Goal: Transaction & Acquisition: Purchase product/service

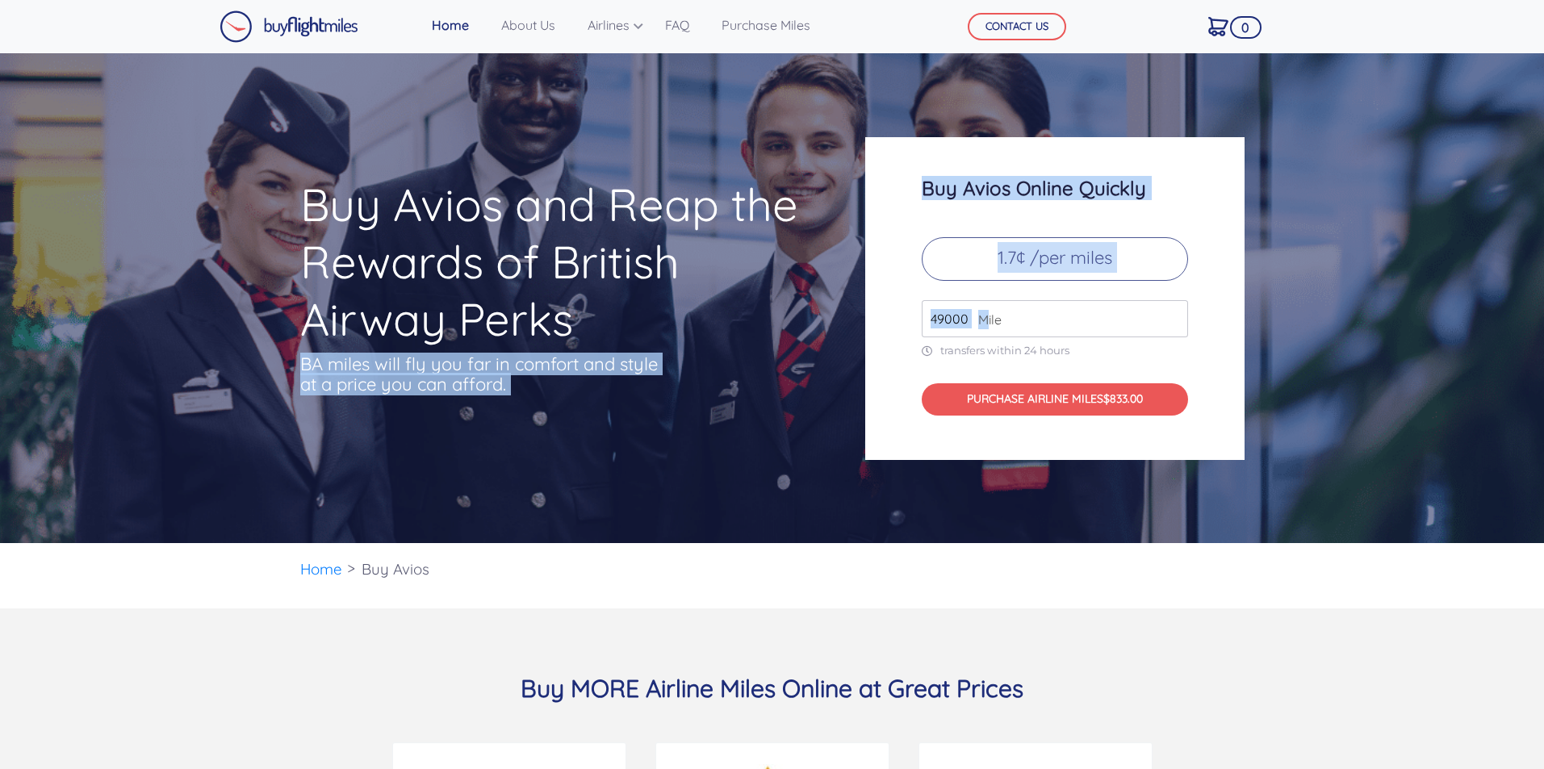
drag, startPoint x: 985, startPoint y: 319, endPoint x: 841, endPoint y: 319, distance: 143.7
click at [841, 319] on div "Buy Avios and Reap the Rewards of British Airway Perks BA miles will fly you fa…" at bounding box center [772, 298] width 969 height 323
click at [1201, 326] on div "Buy Avios Online Quickly 1.7¢ /per miles 49000 Mile transfers within 24 hours P…" at bounding box center [1054, 298] width 379 height 323
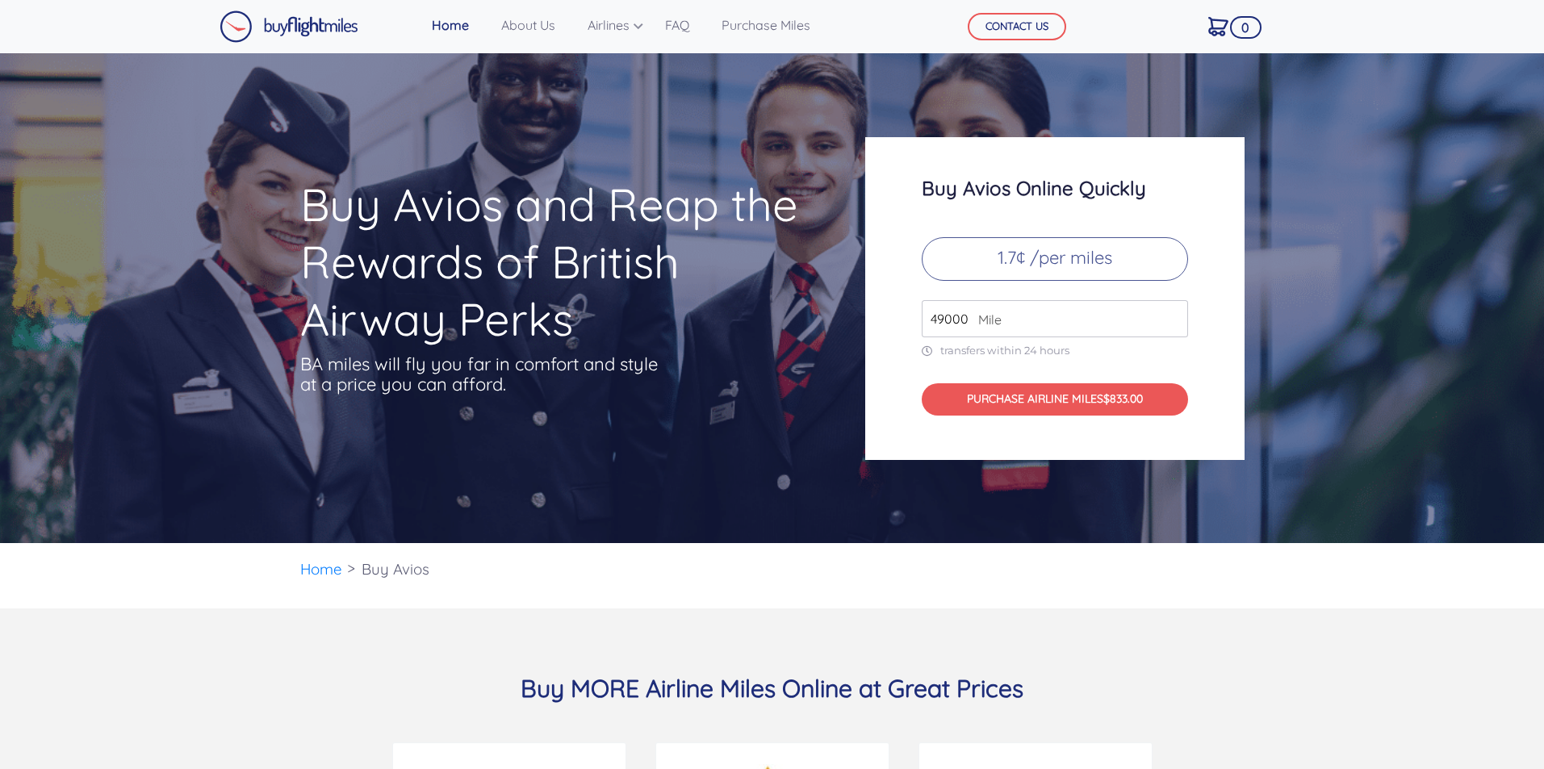
click at [1075, 325] on input "49000" at bounding box center [1055, 318] width 266 height 37
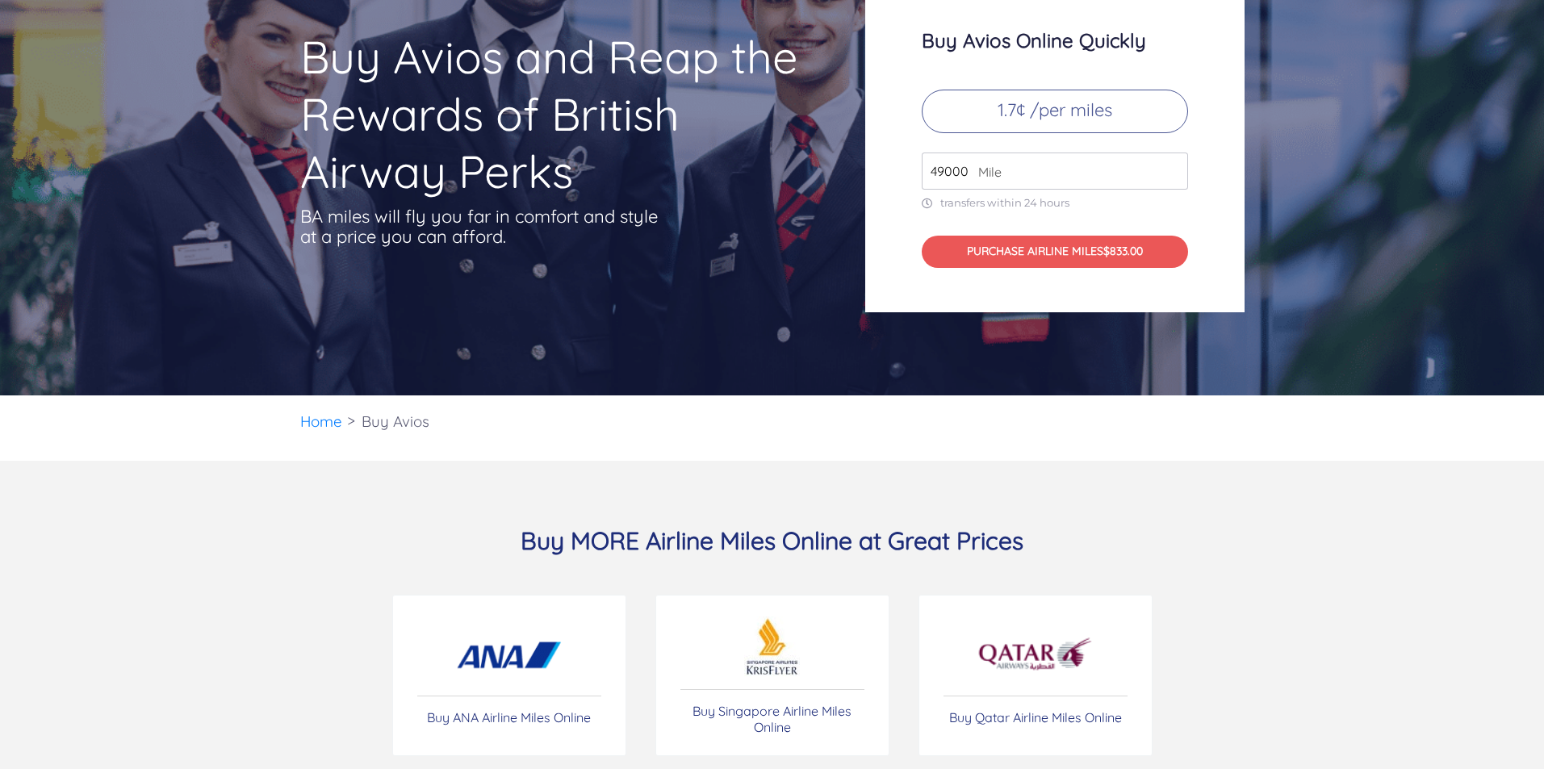
scroll to position [323, 0]
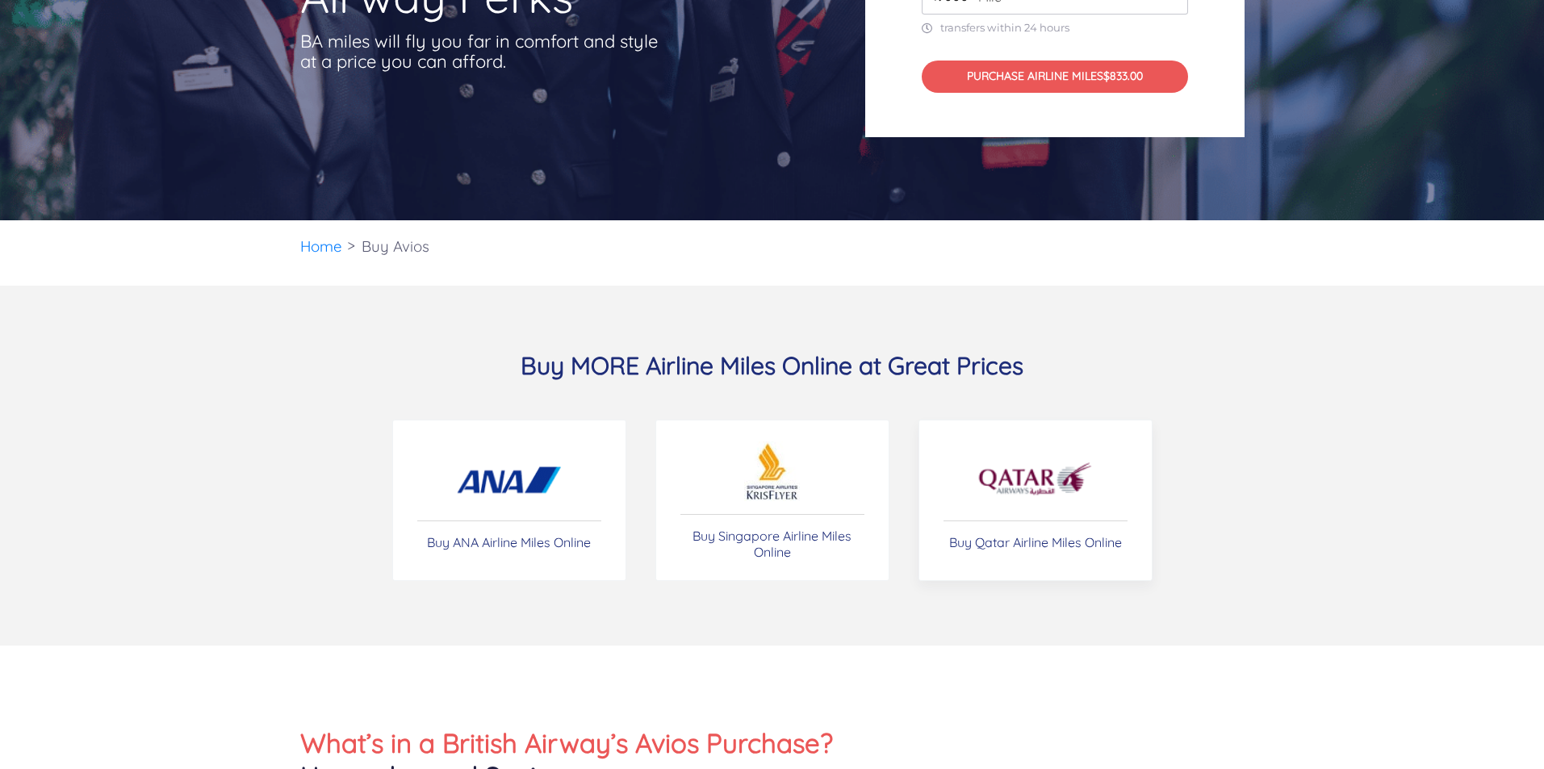
click at [1037, 475] on img at bounding box center [1035, 479] width 117 height 57
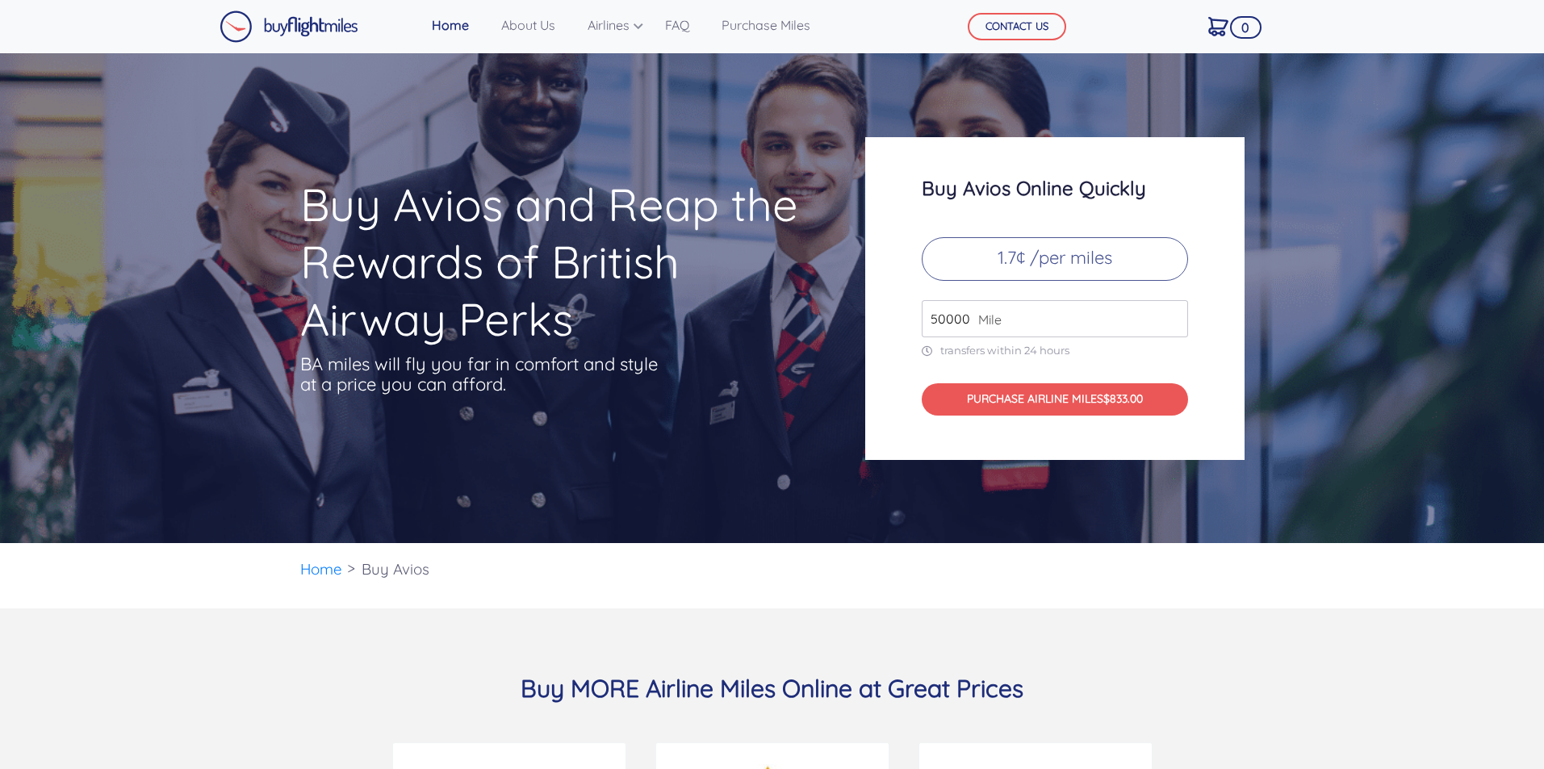
click at [1173, 316] on input "50000" at bounding box center [1055, 318] width 266 height 37
type input "49000"
click at [1172, 326] on input "49000" at bounding box center [1055, 318] width 266 height 37
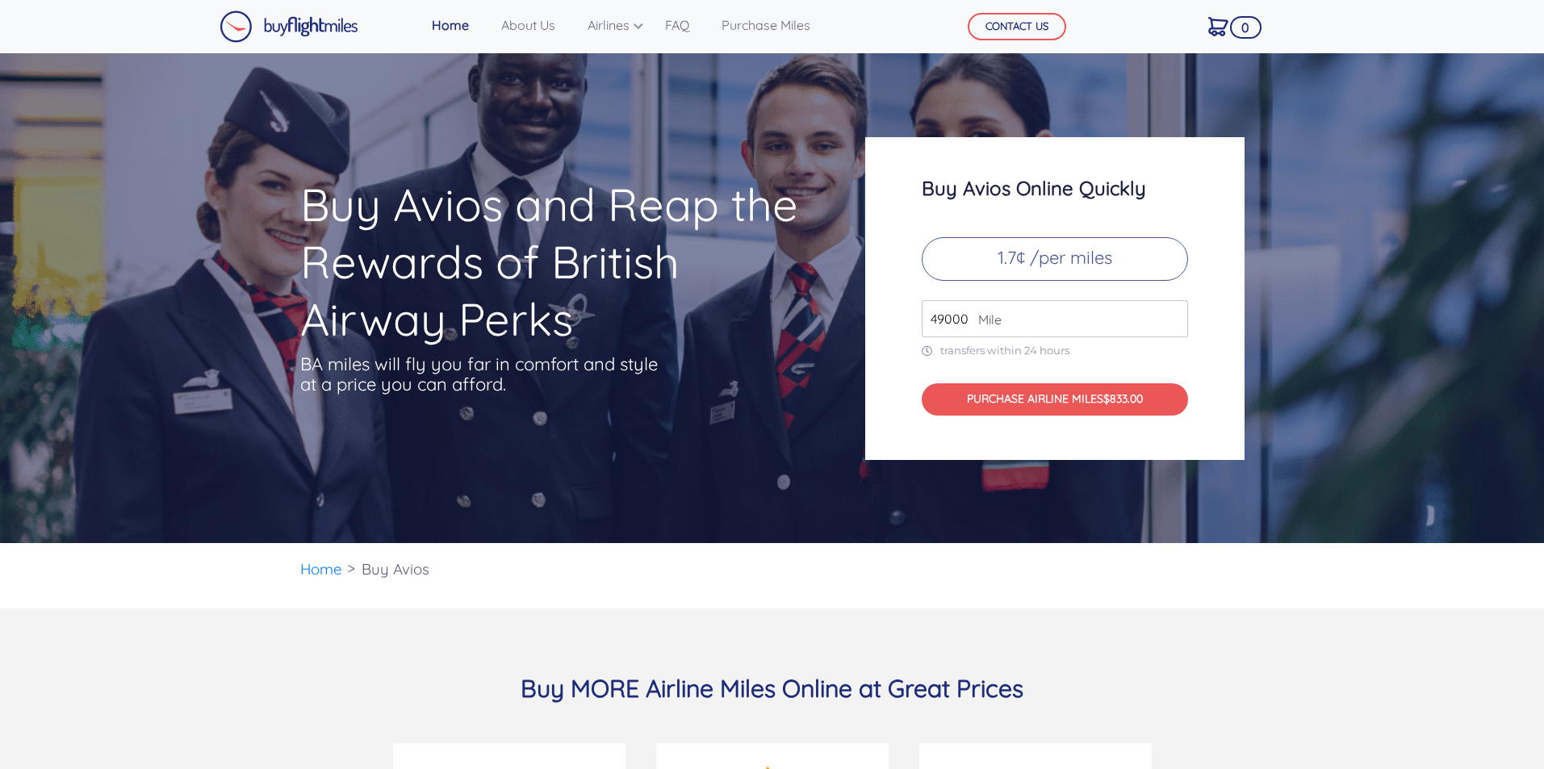
click at [1172, 326] on input "49000" at bounding box center [1055, 318] width 266 height 37
click at [1171, 321] on input "49000" at bounding box center [1055, 318] width 266 height 37
